Goal: Information Seeking & Learning: Learn about a topic

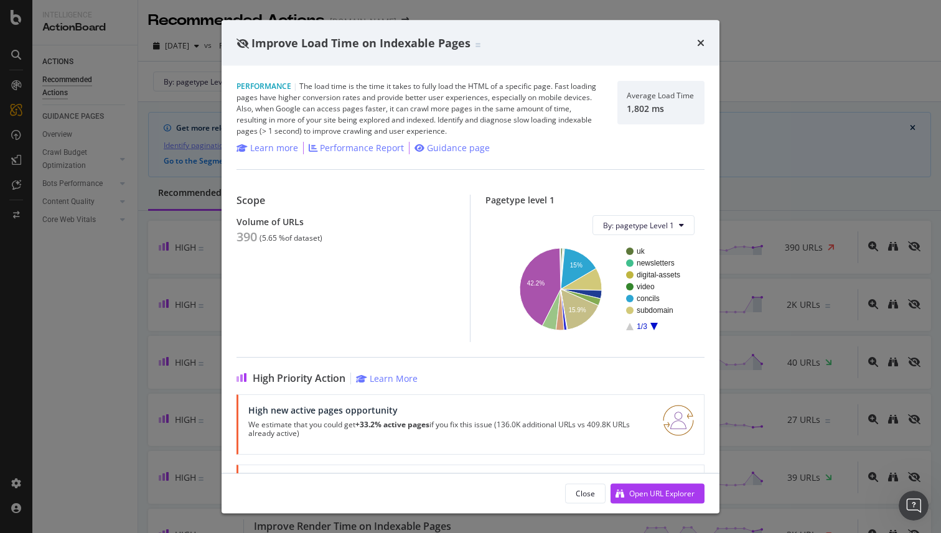
scroll to position [67, 0]
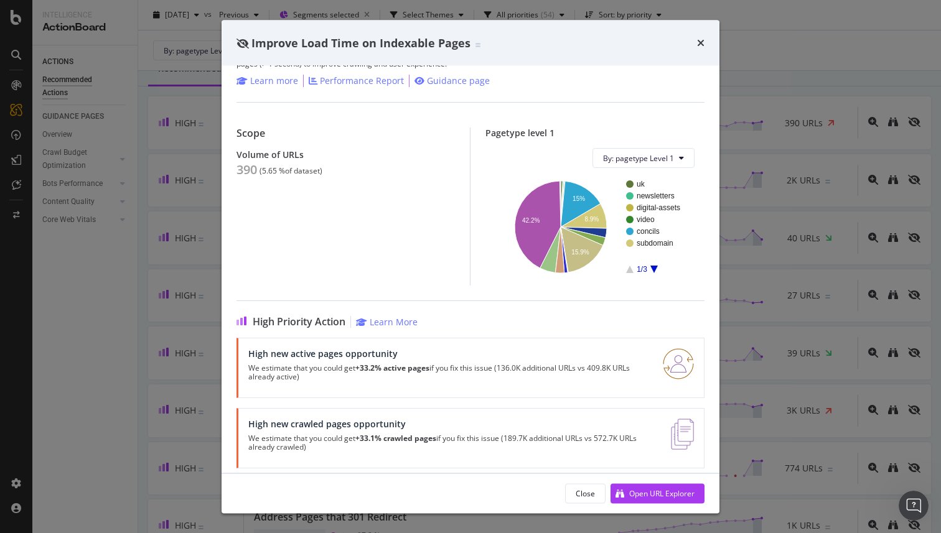
click at [154, 119] on div "Improve Load Time on Indexable Pages Performance | The load time is the time it…" at bounding box center [470, 266] width 941 height 533
